Goal: Task Accomplishment & Management: Use online tool/utility

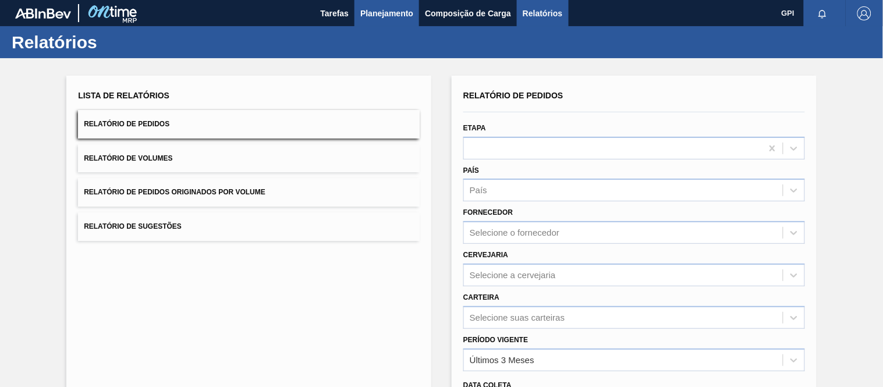
click at [388, 15] on span "Planejamento" at bounding box center [386, 13] width 53 height 14
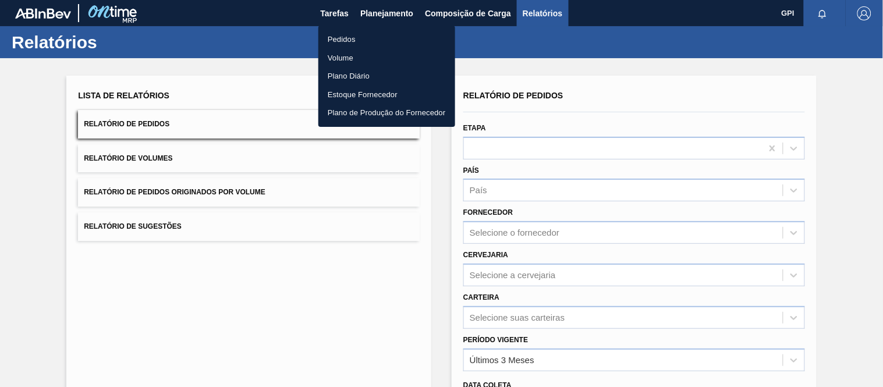
click at [371, 37] on li "Pedidos" at bounding box center [386, 39] width 137 height 19
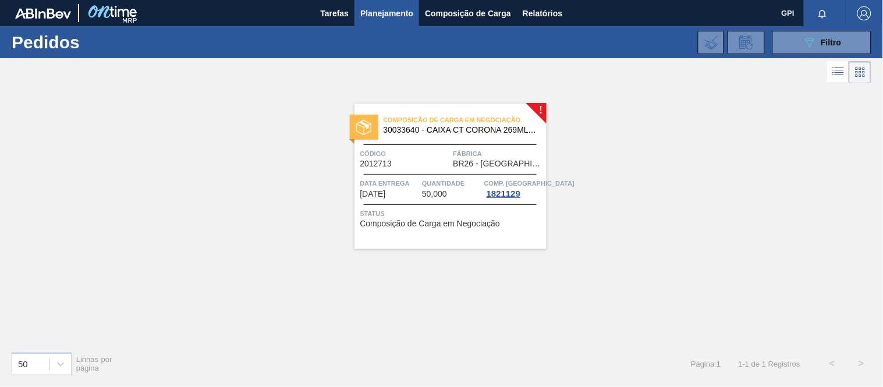
click at [816, 26] on div "089F7B8B-B2A5-4AFE-B5C0-19BA573D28AC Filtro Código Pedido Portal × 2012713 Códi…" at bounding box center [528, 42] width 698 height 35
click at [808, 38] on icon at bounding box center [809, 43] width 9 height 10
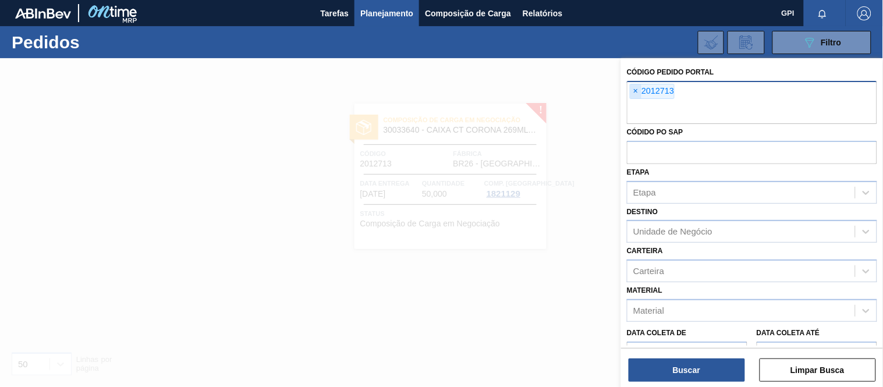
click at [630, 88] on span "×" at bounding box center [635, 91] width 11 height 14
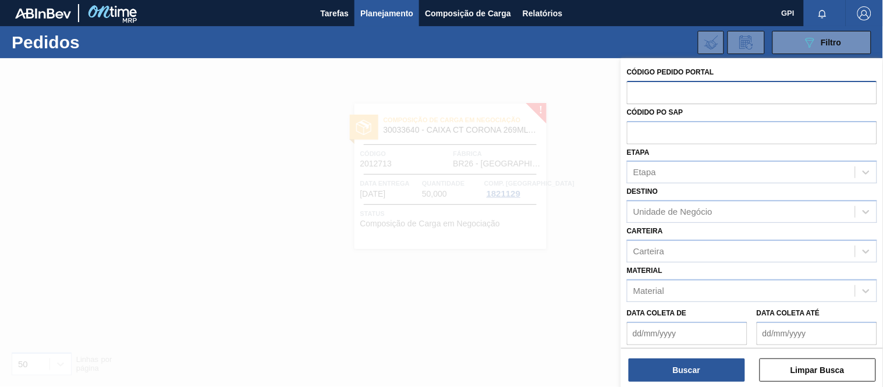
paste input "text"
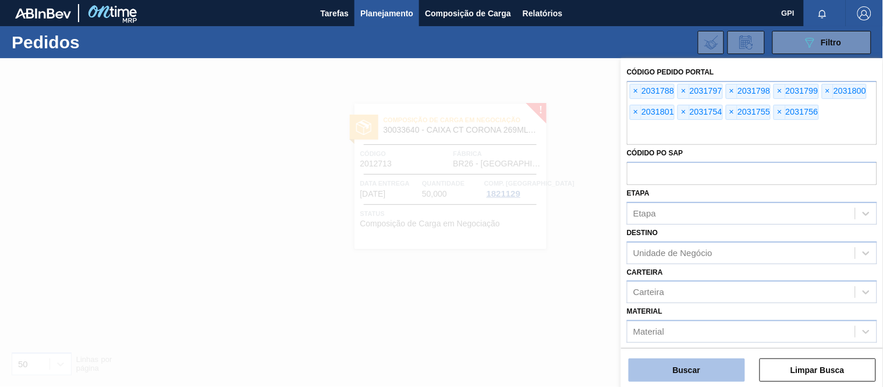
click at [704, 379] on button "Buscar" at bounding box center [686, 369] width 116 height 23
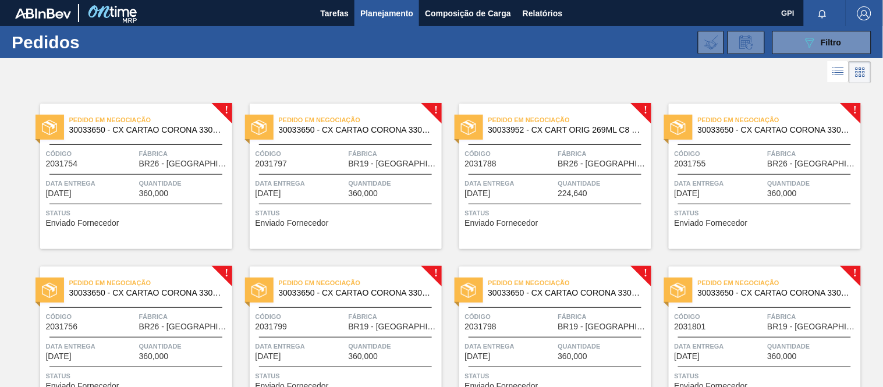
click at [506, 179] on span "Data entrega" at bounding box center [510, 183] width 90 height 12
click at [812, 38] on icon "089F7B8B-B2A5-4AFE-B5C0-19BA573D28AC" at bounding box center [809, 42] width 14 height 14
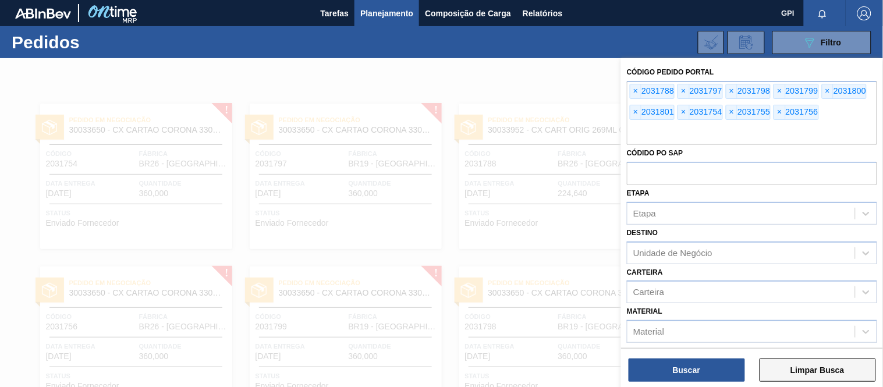
click at [795, 365] on button "Limpar Busca" at bounding box center [817, 369] width 116 height 23
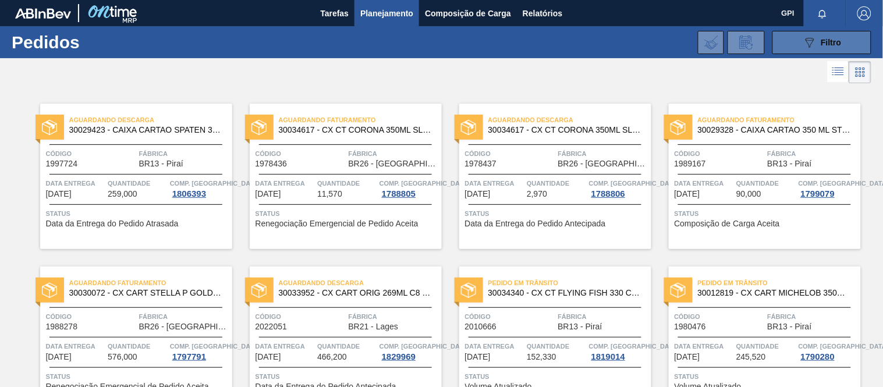
click at [829, 44] on span "Filtro" at bounding box center [831, 42] width 20 height 9
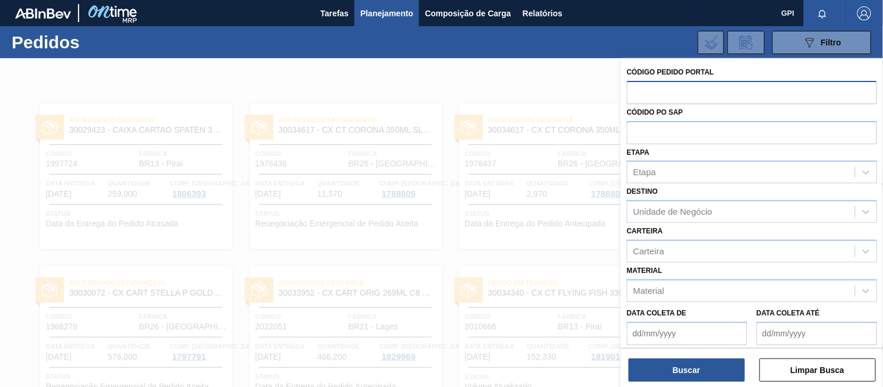
click at [740, 92] on input "text" at bounding box center [752, 92] width 250 height 22
paste input "text"
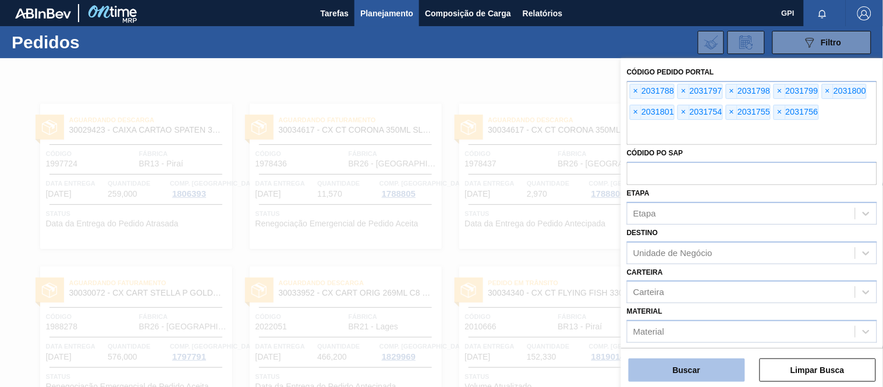
click at [666, 367] on button "Buscar" at bounding box center [686, 369] width 116 height 23
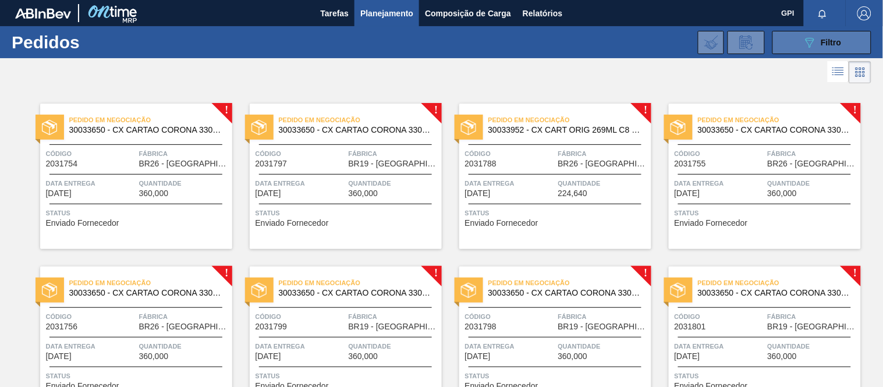
click at [792, 49] on button "089F7B8B-B2A5-4AFE-B5C0-19BA573D28AC Filtro" at bounding box center [821, 42] width 99 height 23
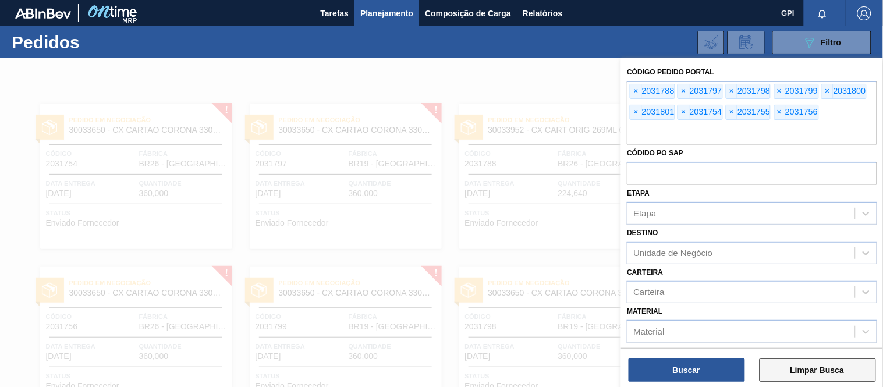
click at [800, 371] on button "Limpar Busca" at bounding box center [817, 369] width 116 height 23
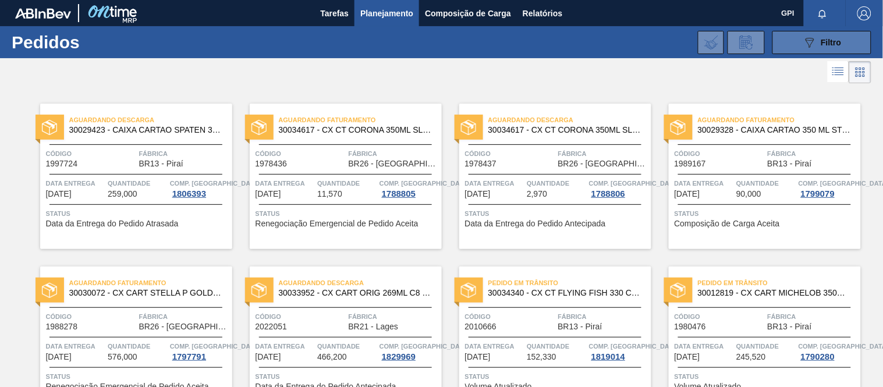
click at [812, 37] on icon "089F7B8B-B2A5-4AFE-B5C0-19BA573D28AC" at bounding box center [809, 42] width 14 height 14
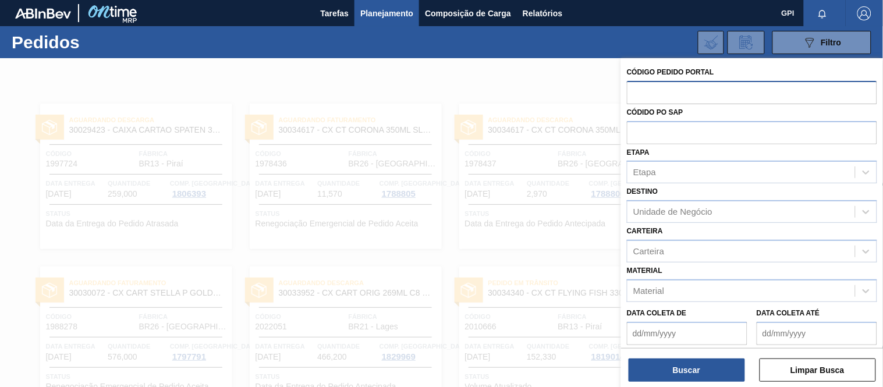
click at [674, 93] on input "text" at bounding box center [752, 92] width 250 height 22
paste input "text"
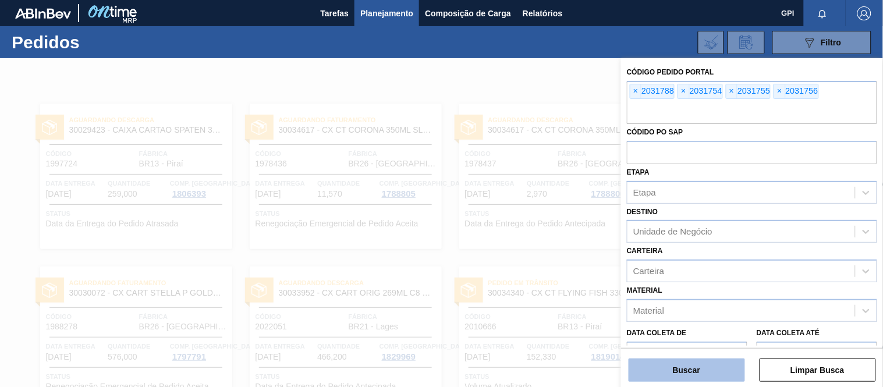
click at [690, 370] on button "Buscar" at bounding box center [686, 369] width 116 height 23
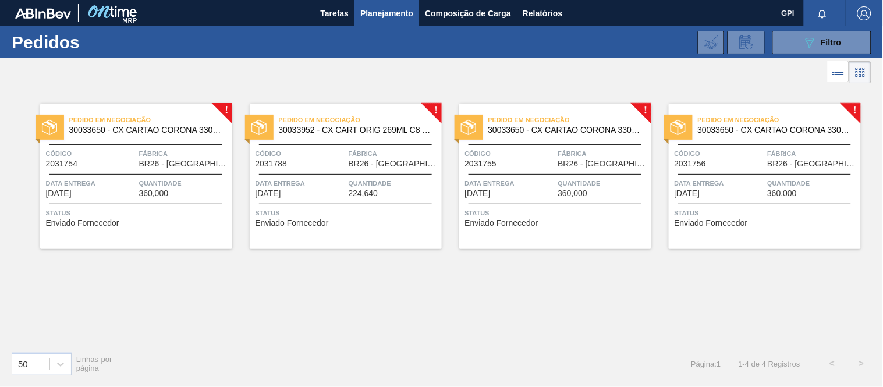
click at [193, 182] on span "Quantidade" at bounding box center [184, 183] width 90 height 12
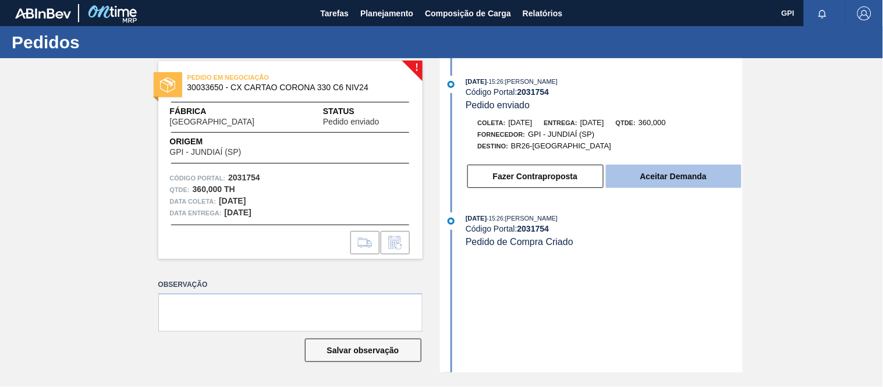
click at [656, 177] on button "Aceitar Demanda" at bounding box center [674, 176] width 136 height 23
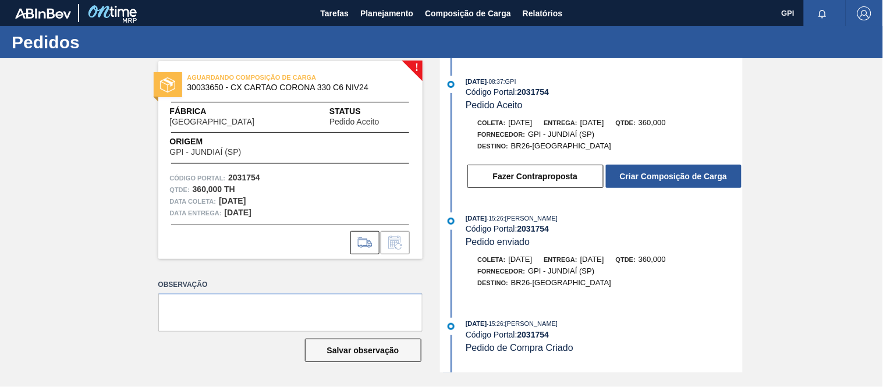
click at [660, 179] on button "Criar Composição de Carga" at bounding box center [674, 176] width 136 height 23
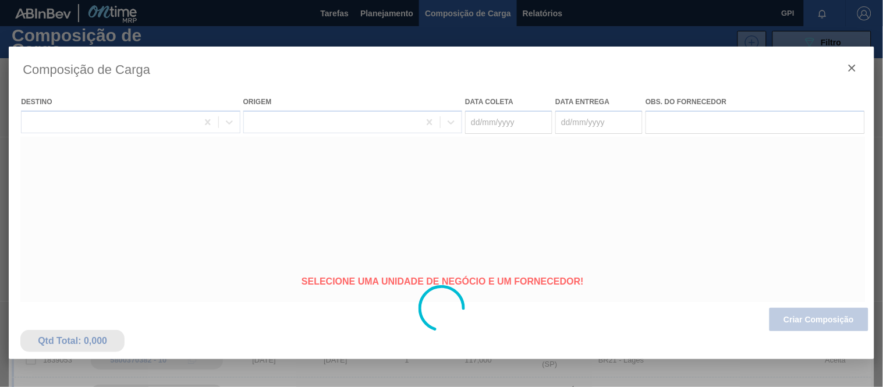
type coleta "20/10/2025"
type entrega "21/10/2025"
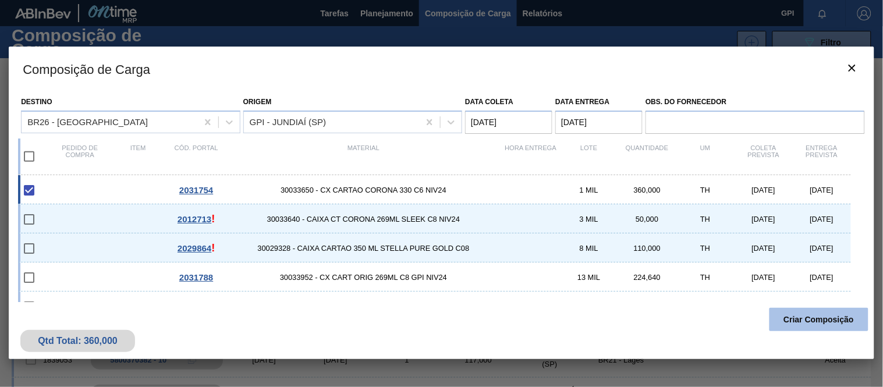
click at [811, 317] on button "Criar Composição" at bounding box center [818, 319] width 99 height 23
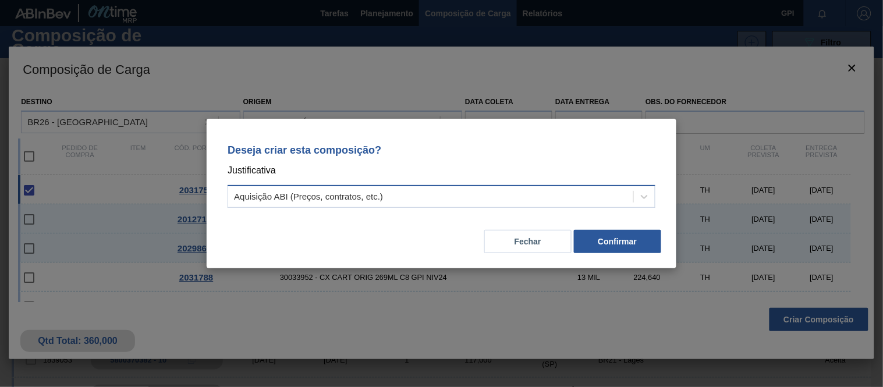
click at [587, 196] on div "Aquisição ABI (Preços, contratos, etc.)" at bounding box center [430, 197] width 405 height 17
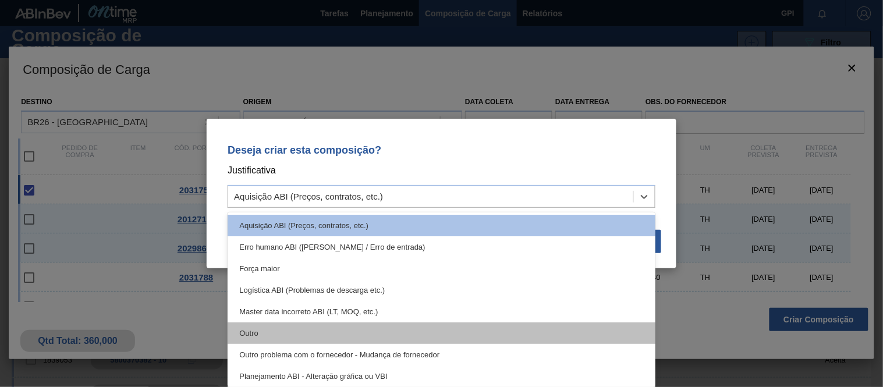
click at [447, 333] on div "Outro" at bounding box center [442, 333] width 428 height 22
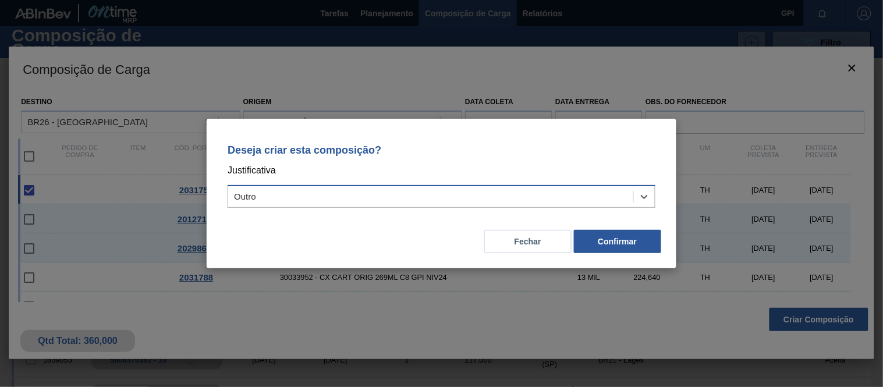
click at [631, 187] on div "Outro" at bounding box center [442, 196] width 428 height 23
click at [655, 156] on div "Deseja criar esta composição? Justificativa Outro" at bounding box center [442, 174] width 442 height 82
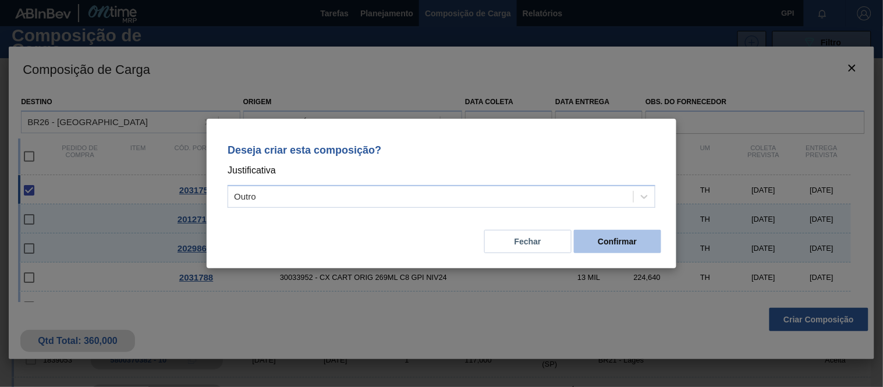
click at [618, 241] on button "Confirmar" at bounding box center [617, 241] width 87 height 23
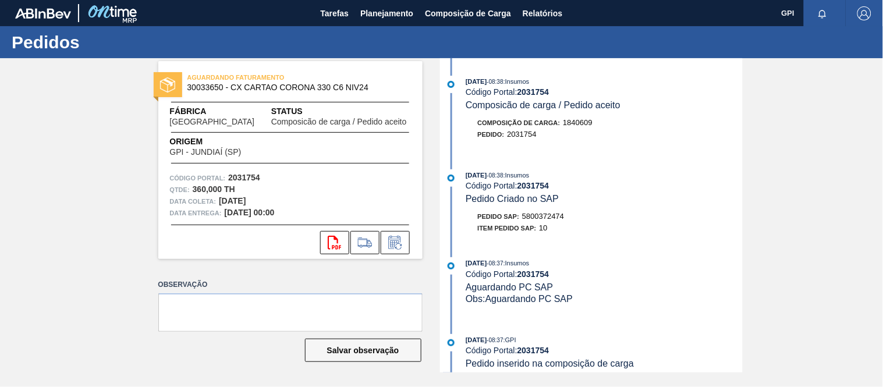
click at [567, 219] on div "Pedido SAP: 5800372474" at bounding box center [604, 217] width 276 height 12
click at [560, 218] on span "5800372474" at bounding box center [543, 216] width 42 height 9
copy span "5800372474"
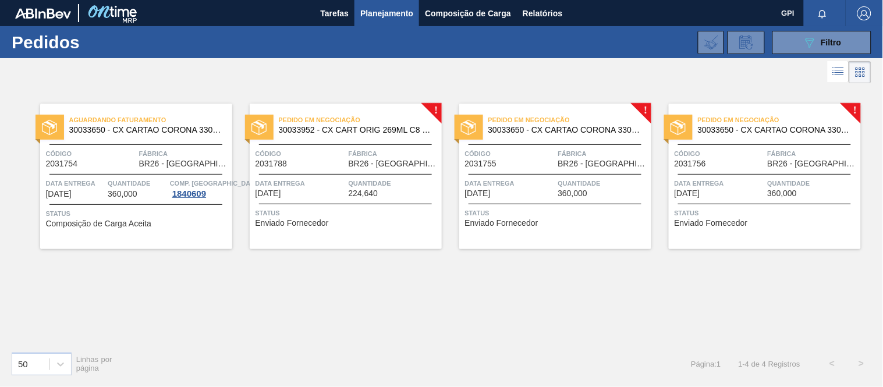
click at [520, 153] on span "Código" at bounding box center [510, 154] width 90 height 12
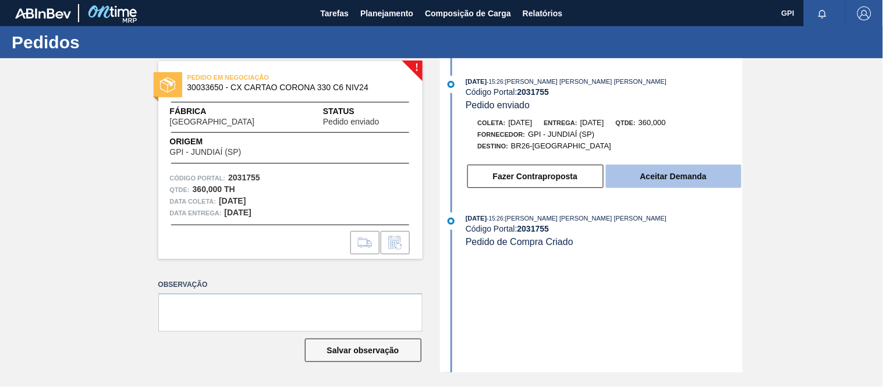
click at [682, 182] on button "Aceitar Demanda" at bounding box center [674, 176] width 136 height 23
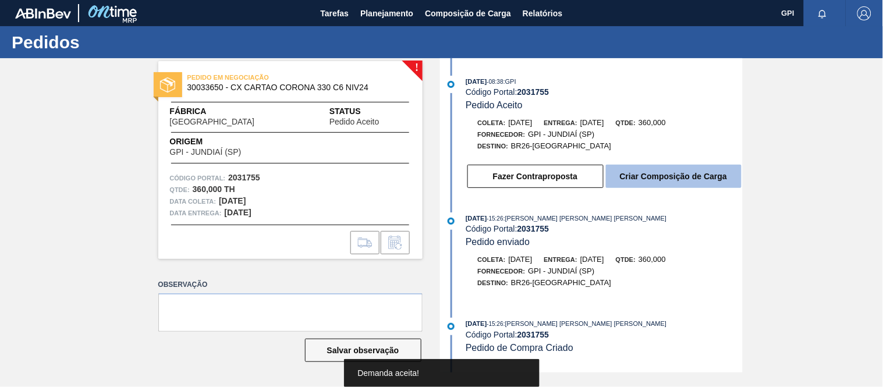
click at [677, 181] on button "Criar Composição de Carga" at bounding box center [674, 176] width 136 height 23
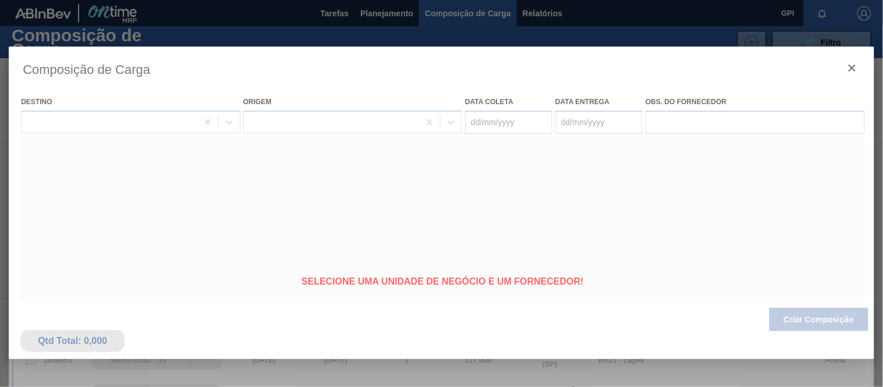
type coleta "23/10/2025"
type entrega "24/10/2025"
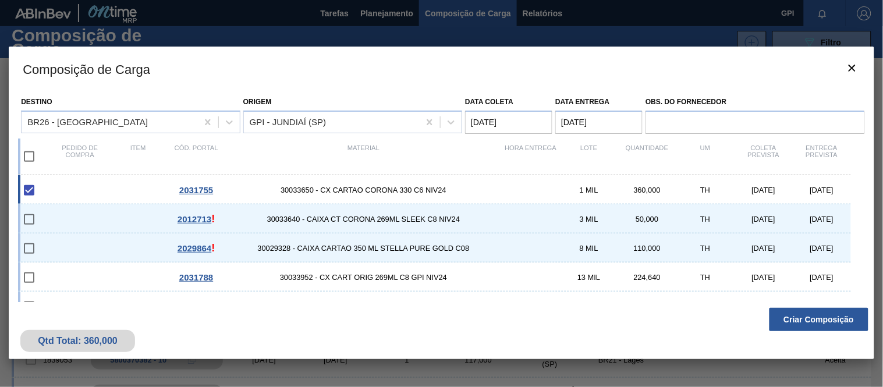
click at [795, 320] on button "Criar Composição" at bounding box center [818, 319] width 99 height 23
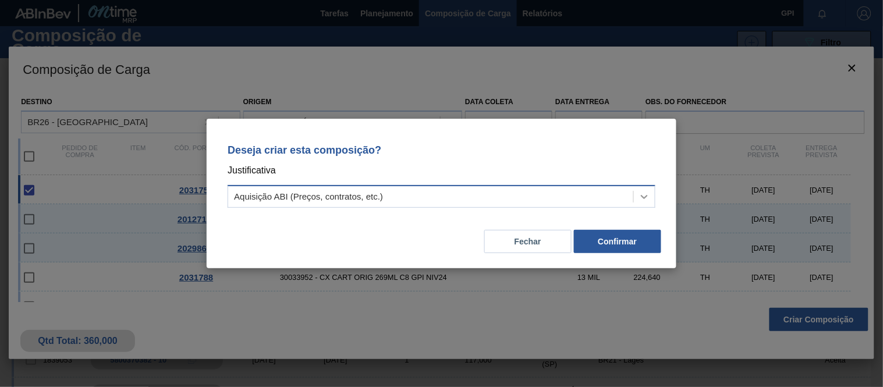
click at [636, 200] on div at bounding box center [644, 196] width 21 height 21
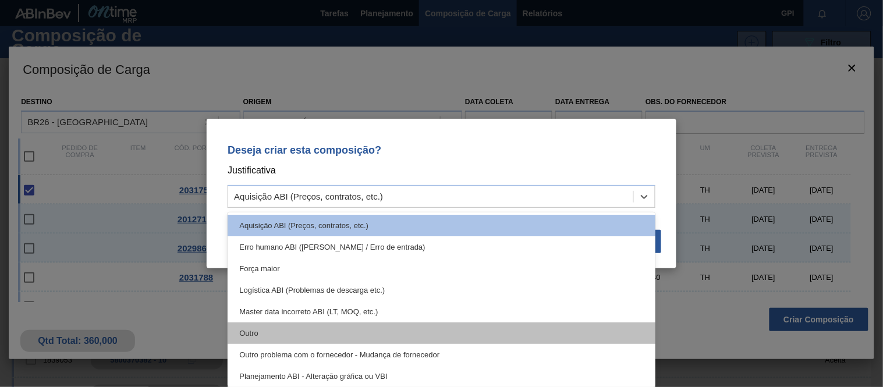
click at [467, 334] on div "Outro" at bounding box center [442, 333] width 428 height 22
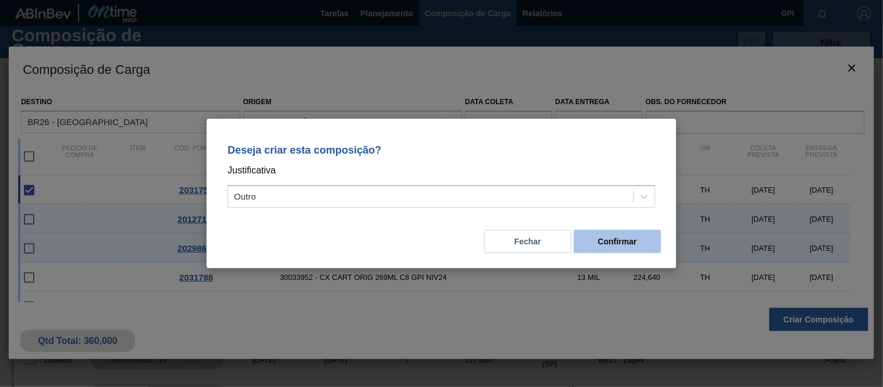
click at [588, 242] on button "Confirmar" at bounding box center [617, 241] width 87 height 23
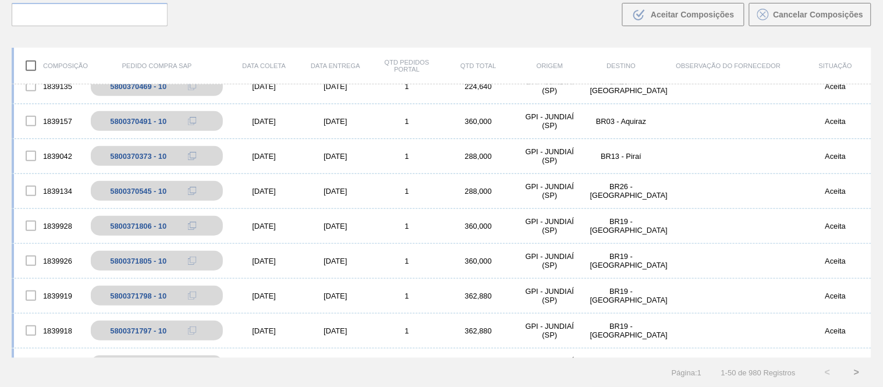
scroll to position [840, 0]
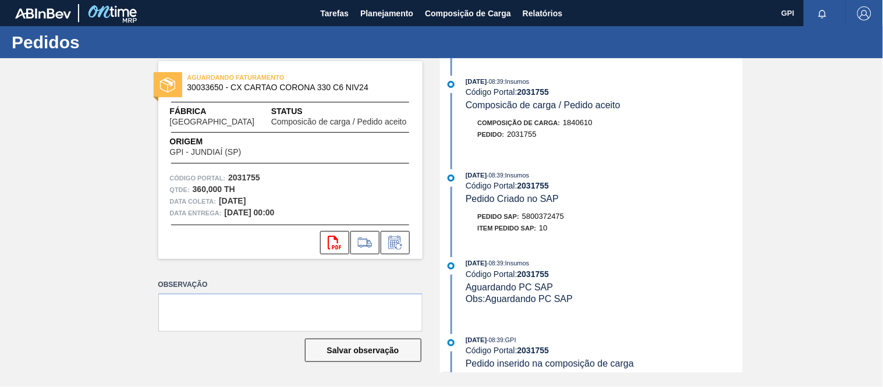
click at [538, 218] on span "5800372475" at bounding box center [543, 216] width 42 height 9
copy span "5800372475"
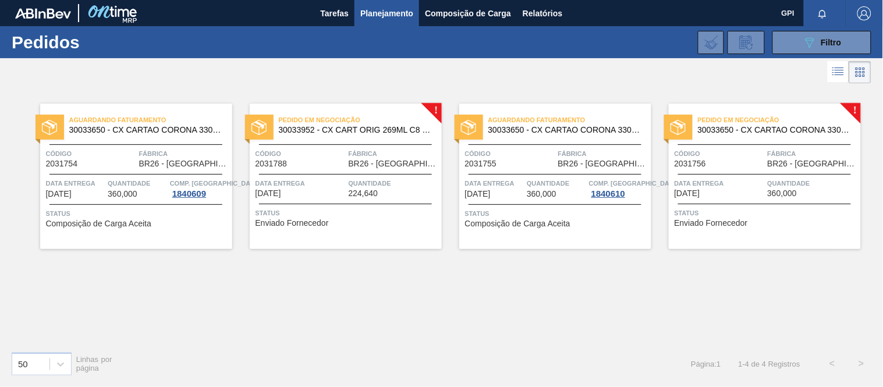
click at [720, 152] on span "Código" at bounding box center [719, 154] width 90 height 12
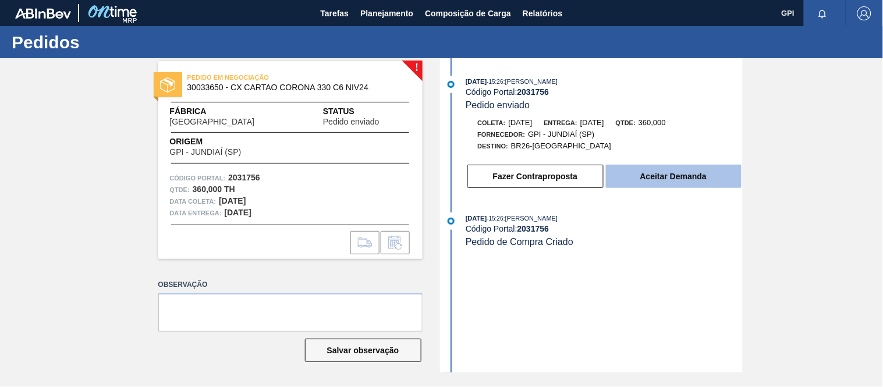
click at [643, 182] on button "Aceitar Demanda" at bounding box center [674, 176] width 136 height 23
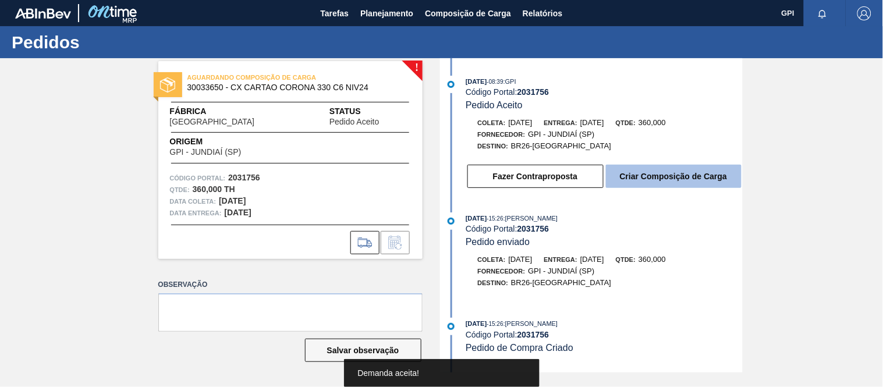
click at [638, 183] on button "Criar Composição de Carga" at bounding box center [674, 176] width 136 height 23
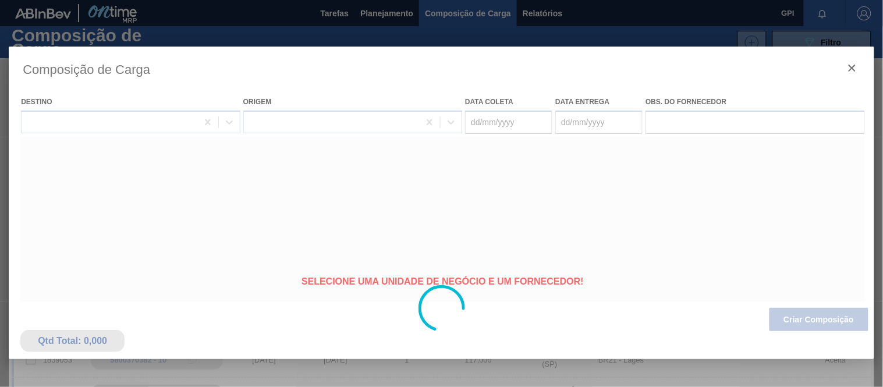
type coleta "[DATE]"
type entrega "[DATE]"
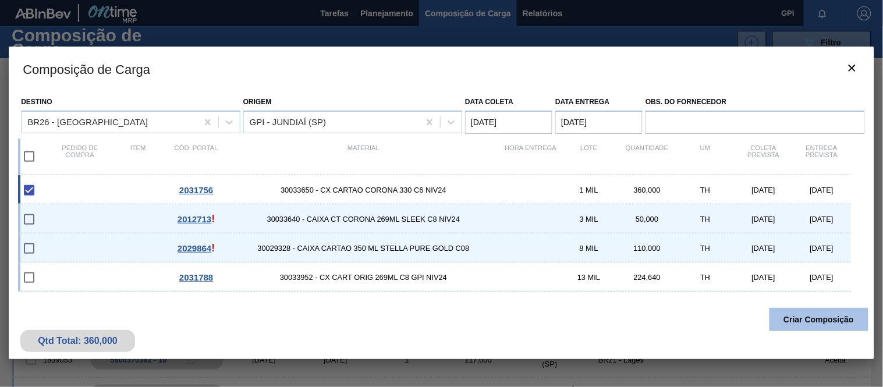
click at [819, 311] on button "Criar Composição" at bounding box center [818, 319] width 99 height 23
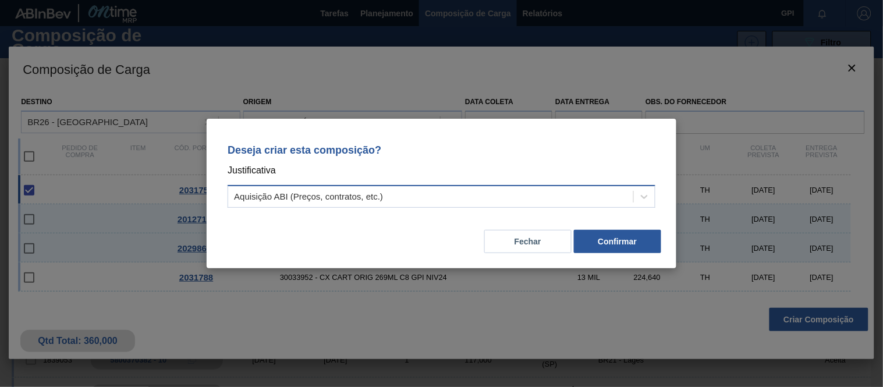
click at [617, 189] on div "Aquisição ABI (Preços, contratos, etc.)" at bounding box center [430, 197] width 405 height 17
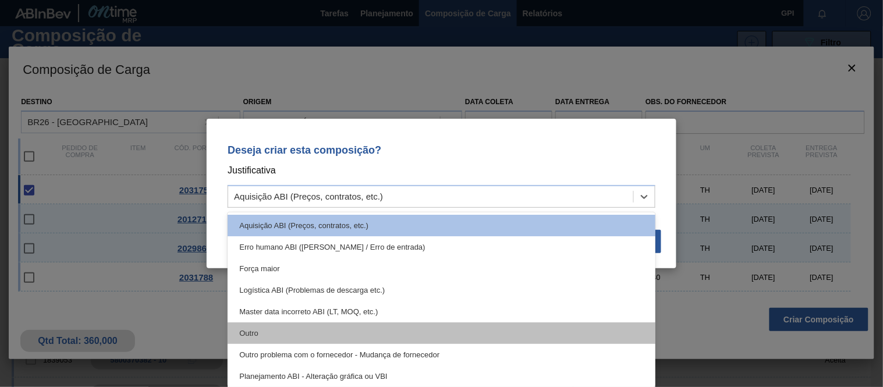
click at [451, 325] on div "Outro" at bounding box center [442, 333] width 428 height 22
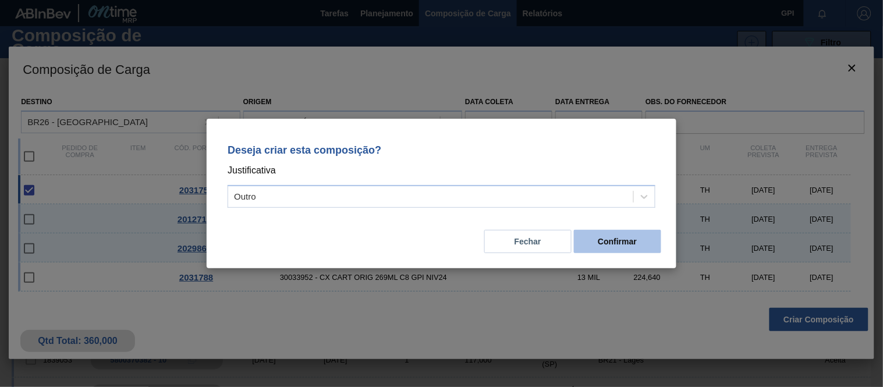
click at [615, 239] on button "Confirmar" at bounding box center [617, 241] width 87 height 23
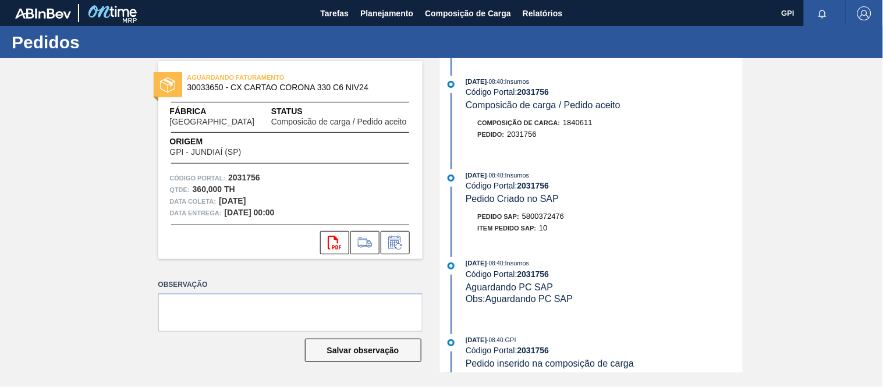
click at [560, 219] on span "5800372476" at bounding box center [543, 216] width 42 height 9
copy span "5800372476"
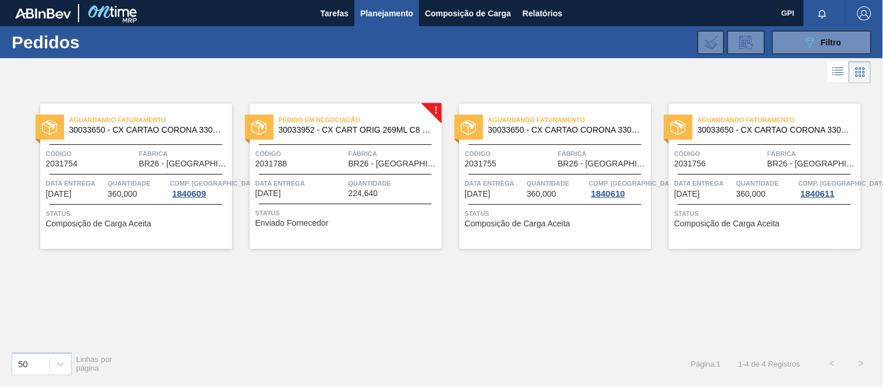
click at [347, 143] on div "Pedido em Negociação 30033952 - CX CART ORIG 269ML C8 GPI NIV24 Código 2031788 …" at bounding box center [346, 176] width 192 height 145
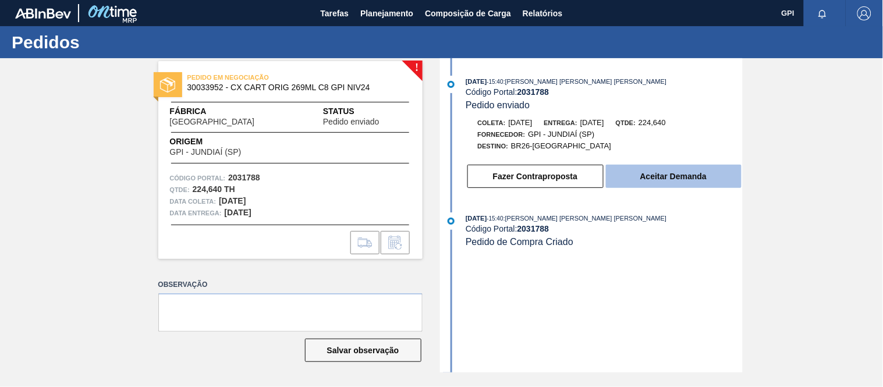
click at [641, 187] on button "Aceitar Demanda" at bounding box center [674, 176] width 136 height 23
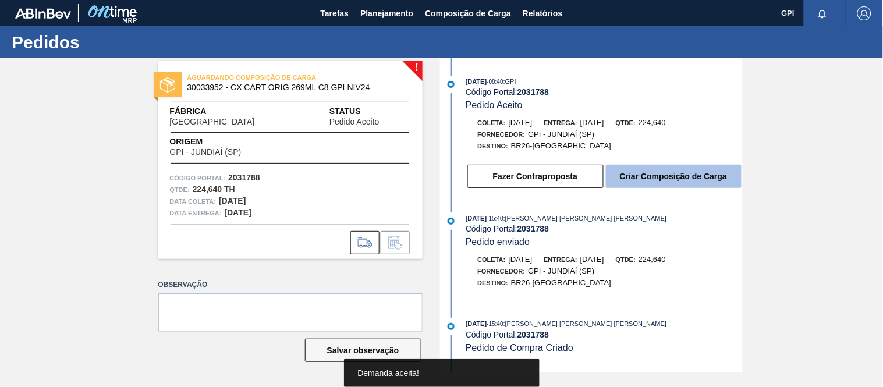
click at [656, 179] on button "Criar Composição de Carga" at bounding box center [674, 176] width 136 height 23
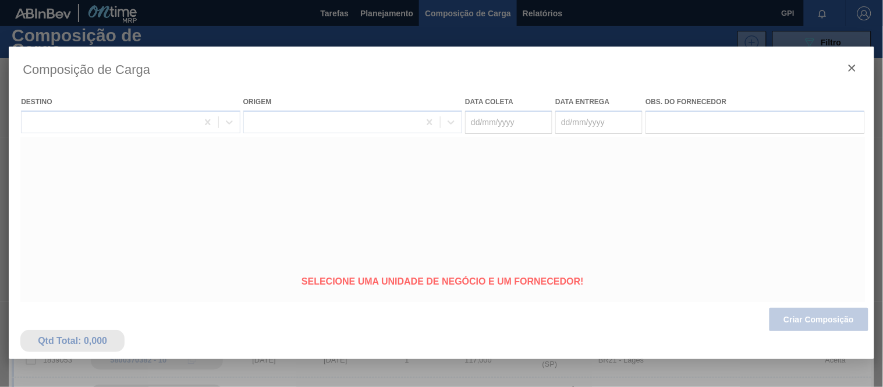
type coleta "[DATE]"
type entrega "[DATE]"
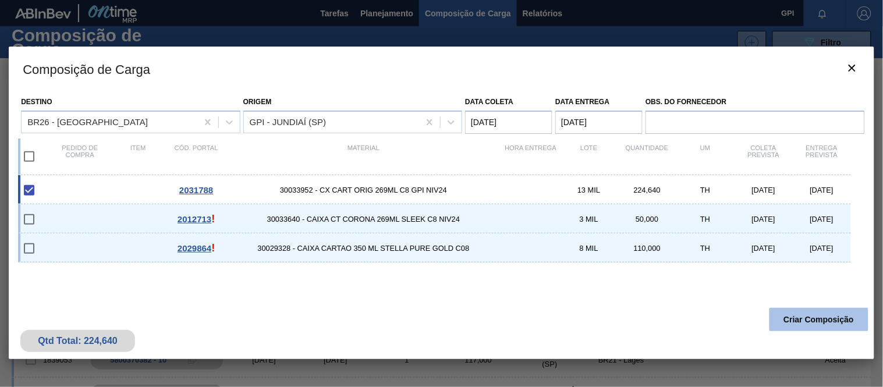
click at [857, 320] on button "Criar Composição" at bounding box center [818, 319] width 99 height 23
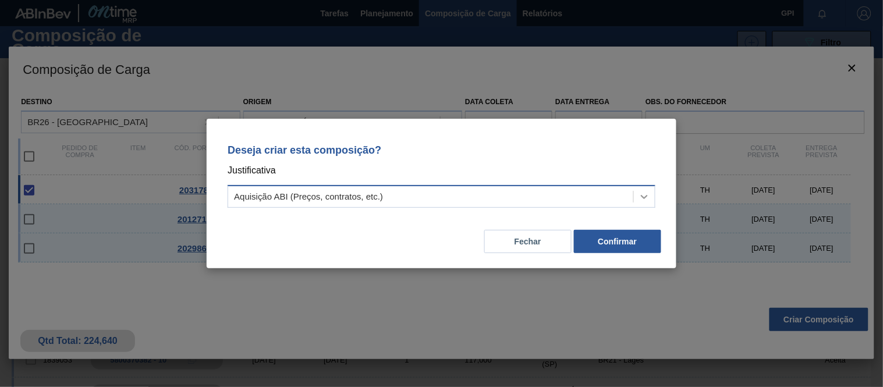
click at [638, 195] on icon at bounding box center [644, 197] width 12 height 12
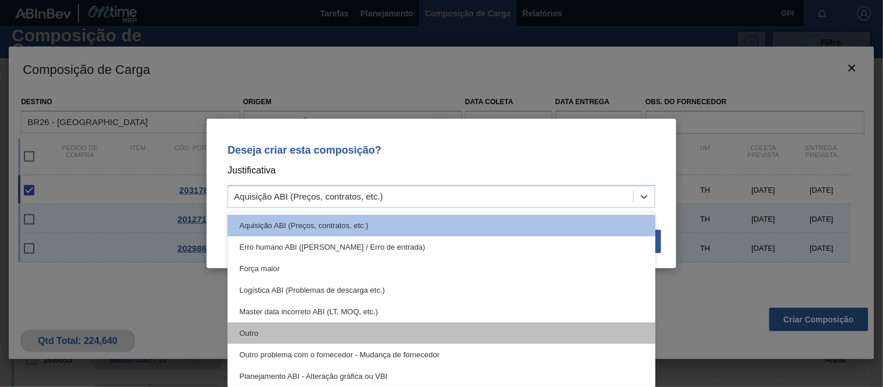
click at [450, 329] on div "Outro" at bounding box center [442, 333] width 428 height 22
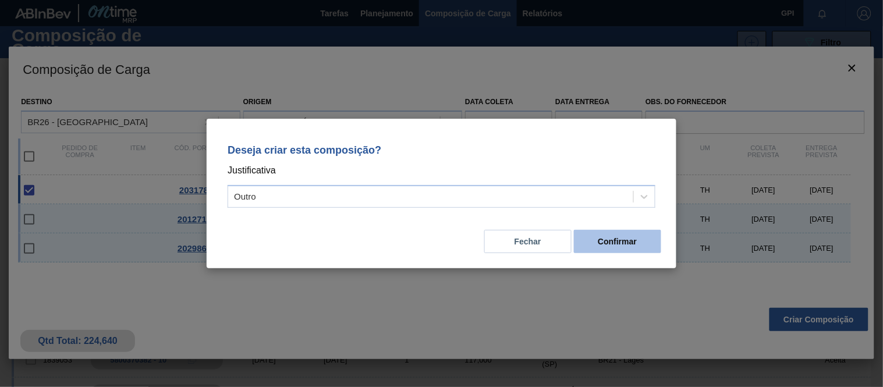
click at [624, 237] on button "Confirmar" at bounding box center [617, 241] width 87 height 23
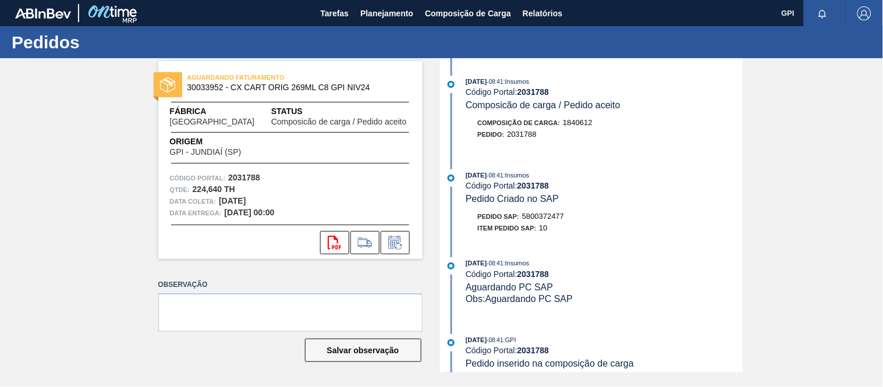
click at [553, 218] on span "5800372477" at bounding box center [543, 216] width 42 height 9
copy span "5800372477"
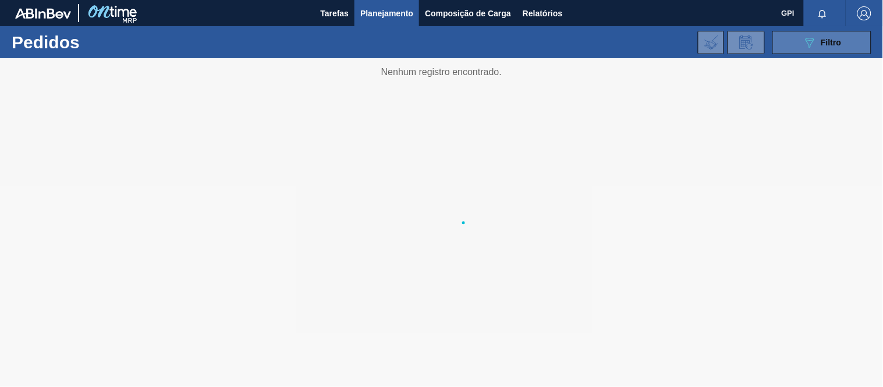
click at [852, 43] on button "089F7B8B-B2A5-4AFE-B5C0-19BA573D28AC Filtro" at bounding box center [821, 42] width 99 height 23
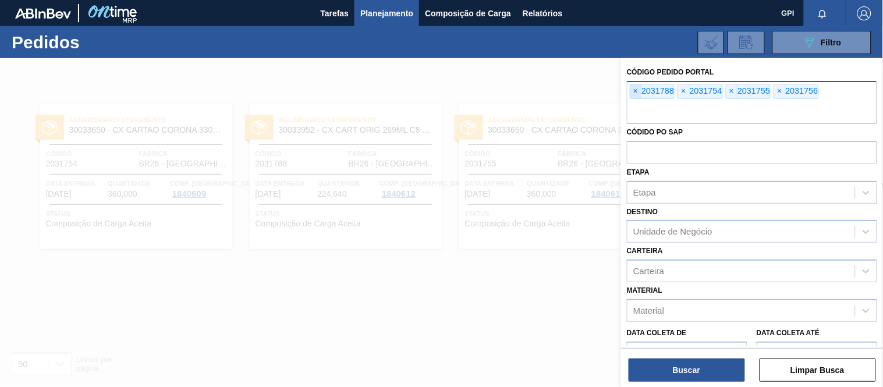
click at [637, 91] on span "×" at bounding box center [635, 91] width 11 height 14
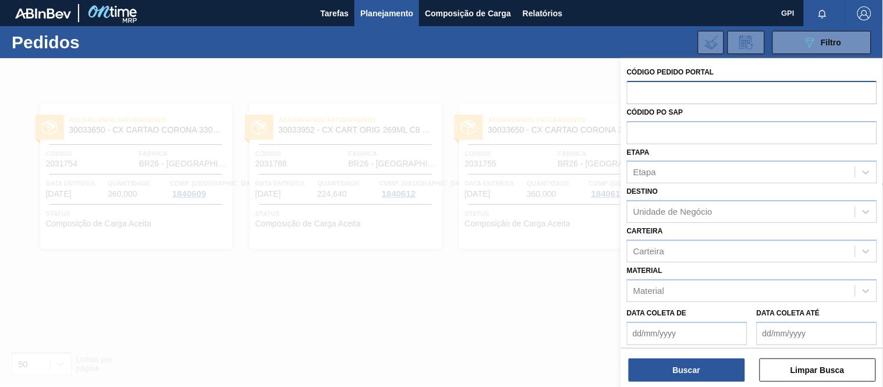
paste input "2031797"
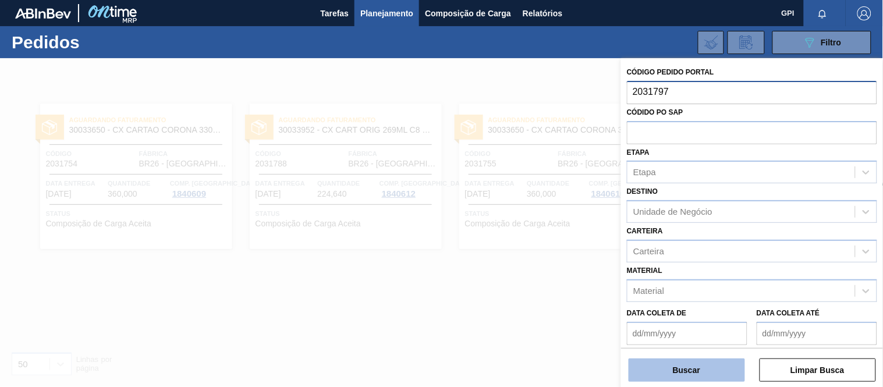
type input "2031797"
click at [711, 370] on button "Buscar" at bounding box center [686, 369] width 116 height 23
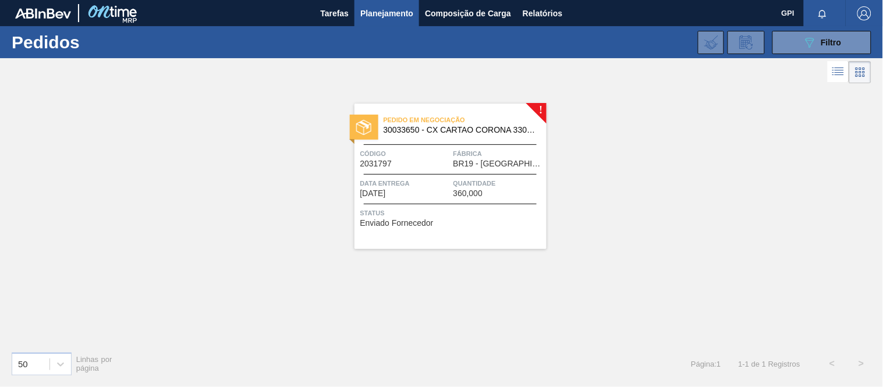
click at [489, 180] on span "Quantidade" at bounding box center [498, 183] width 90 height 12
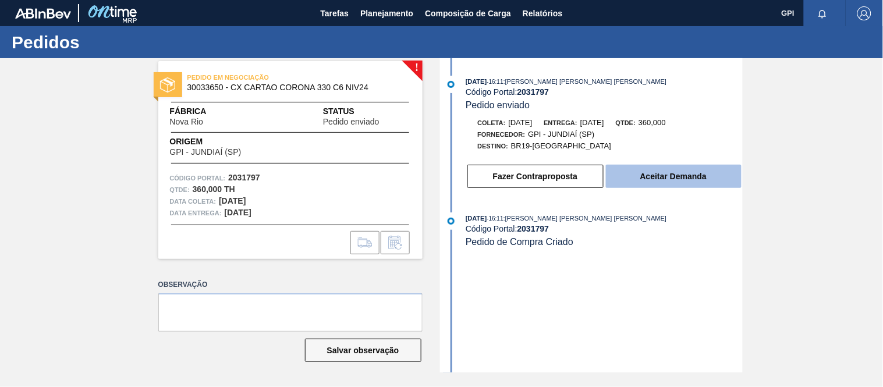
click at [624, 168] on button "Aceitar Demanda" at bounding box center [674, 176] width 136 height 23
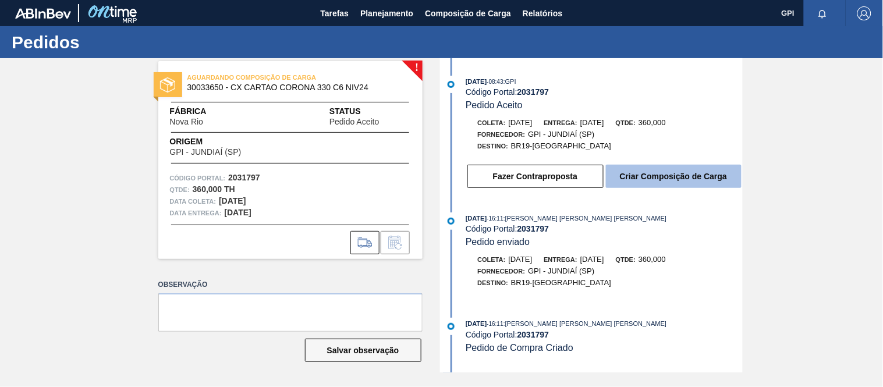
click at [643, 179] on button "Criar Composição de Carga" at bounding box center [674, 176] width 136 height 23
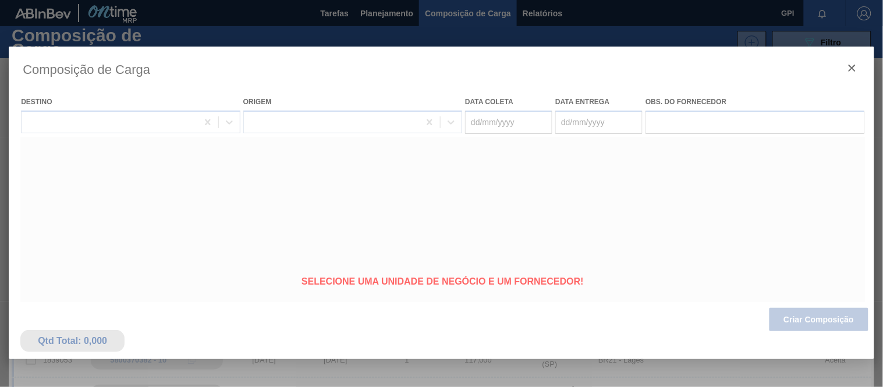
type coleta "[DATE]"
type entrega "[DATE]"
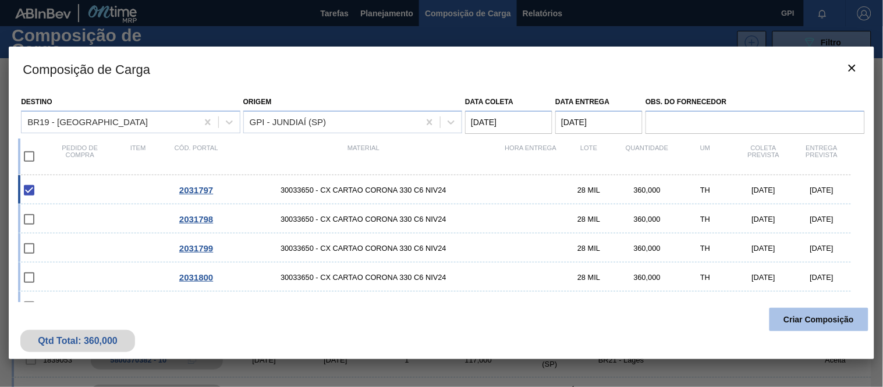
click at [786, 311] on button "Criar Composição" at bounding box center [818, 319] width 99 height 23
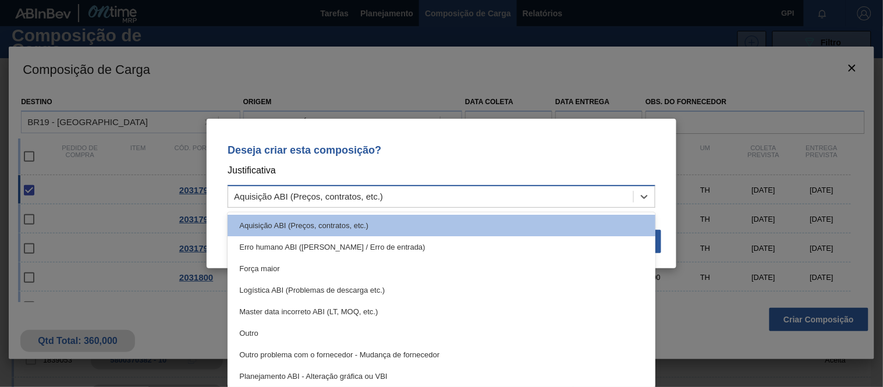
click at [589, 189] on div "Aquisição ABI (Preços, contratos, etc.)" at bounding box center [430, 197] width 405 height 17
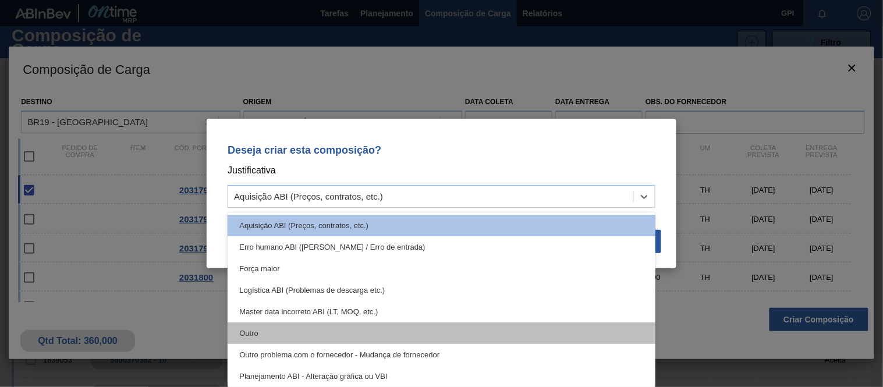
click at [362, 327] on div "Outro" at bounding box center [442, 333] width 428 height 22
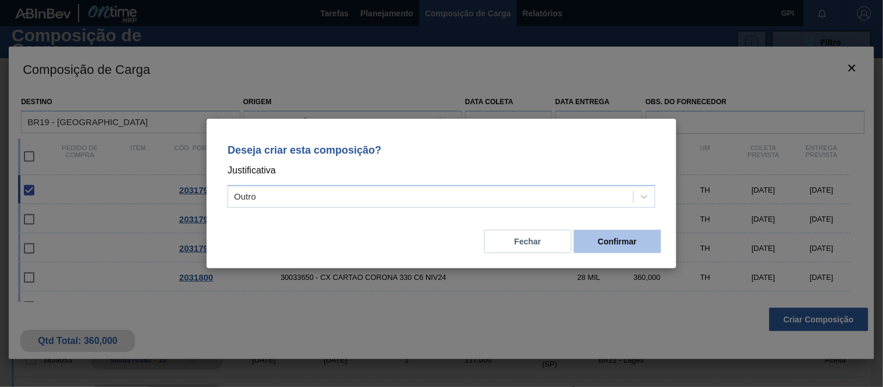
click at [625, 233] on button "Confirmar" at bounding box center [617, 241] width 87 height 23
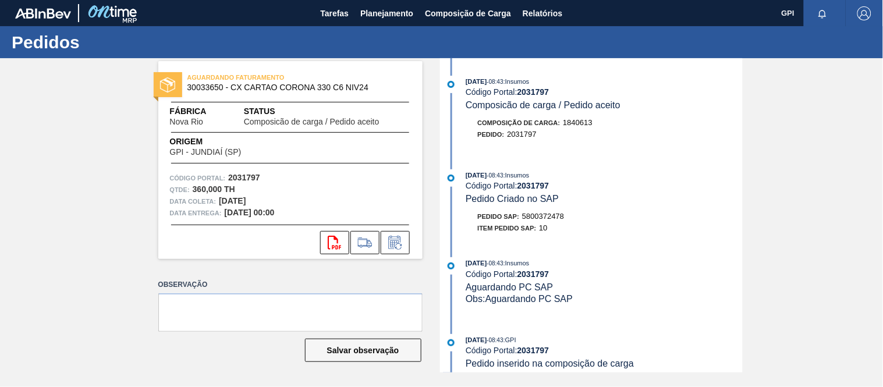
click at [550, 218] on span "5800372478" at bounding box center [543, 216] width 42 height 9
copy span "5800372478"
click at [249, 173] on strong "2031797" at bounding box center [244, 177] width 32 height 9
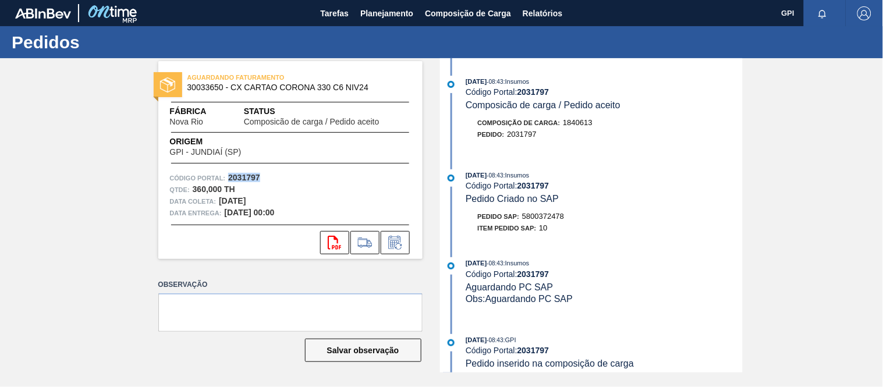
copy strong "2031797"
click at [330, 239] on icon "svg{fill:#ff0000}" at bounding box center [335, 243] width 14 height 14
click at [337, 193] on div "Qtde : 360,000 TH" at bounding box center [290, 190] width 241 height 12
